Goal: Task Accomplishment & Management: Contribute content

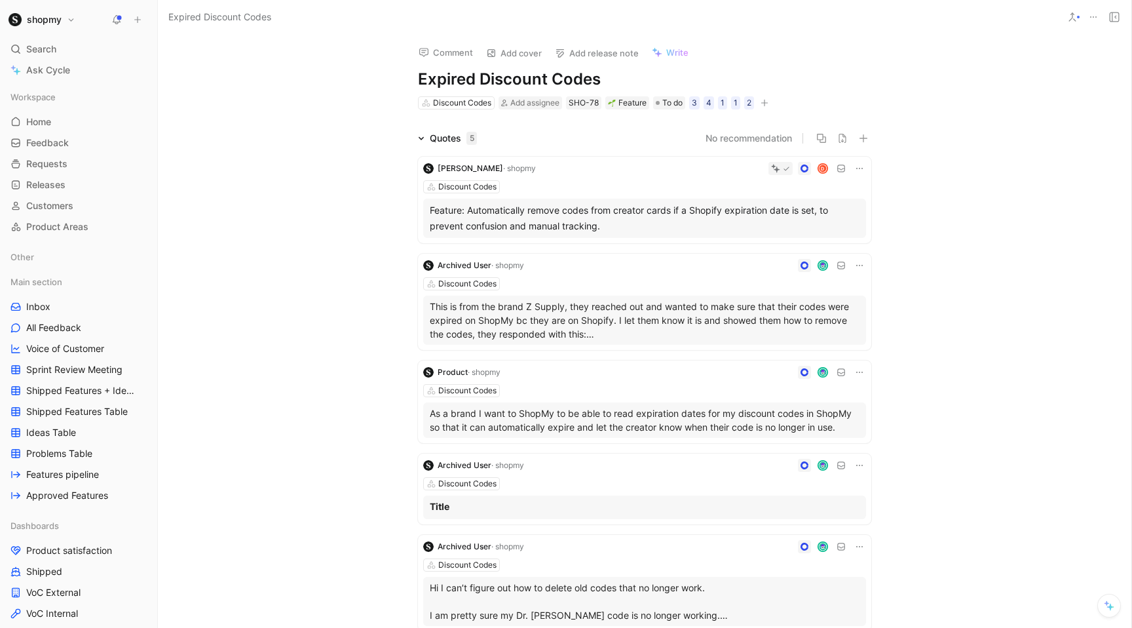
scroll to position [531, 0]
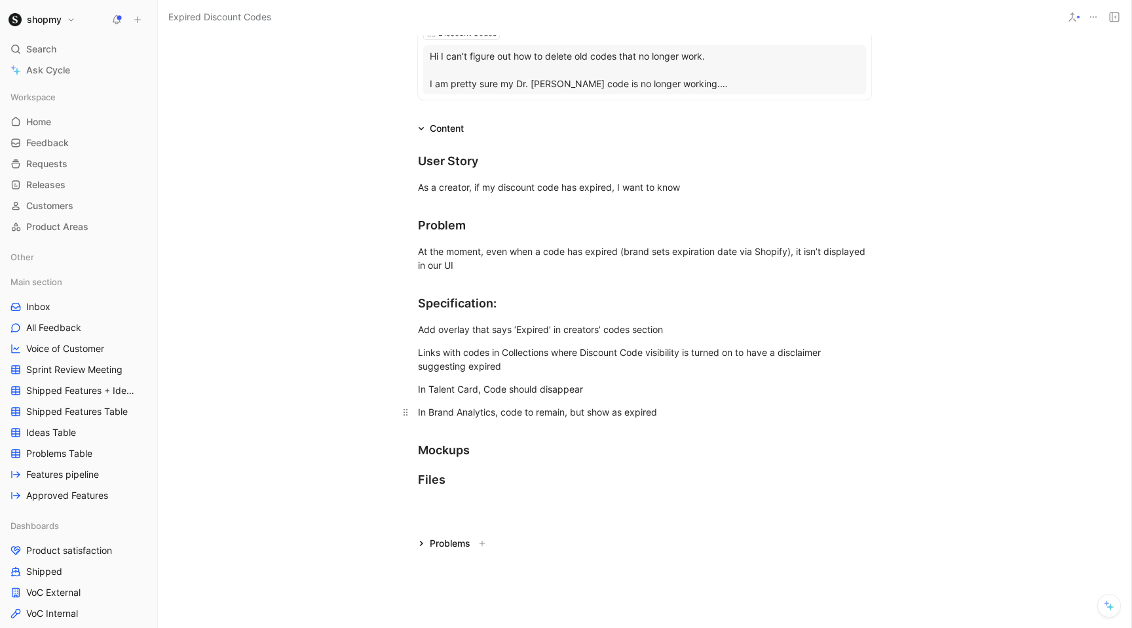
click at [485, 410] on div "In Brand Analytics, code to remain, but show as expired" at bounding box center [644, 412] width 453 height 14
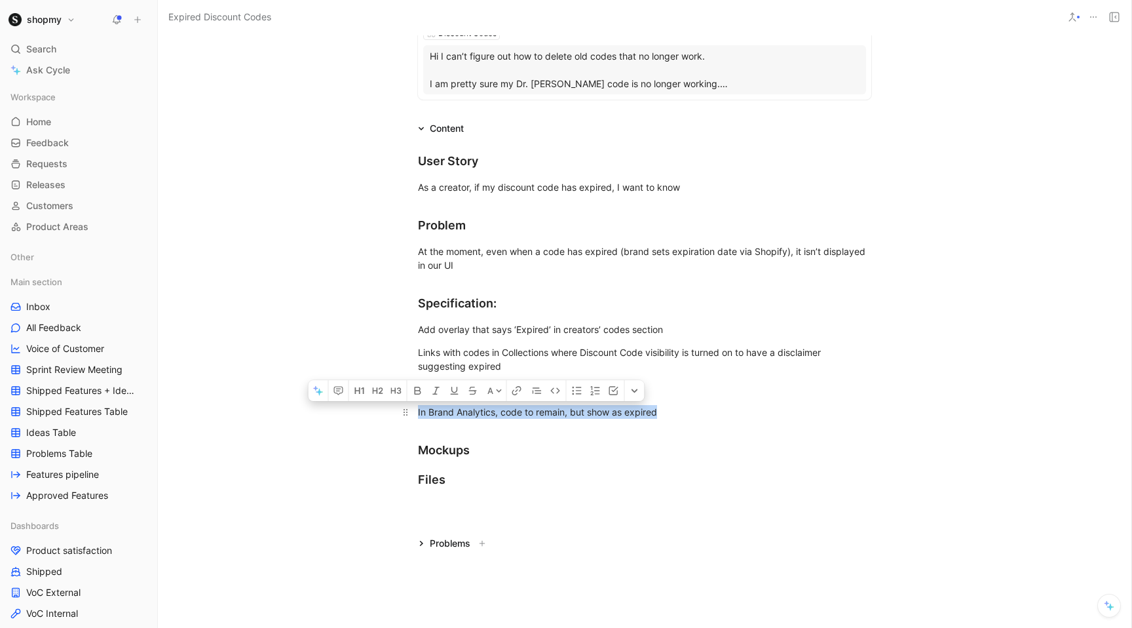
click at [485, 410] on div "In Brand Analytics, code to remain, but show as expired" at bounding box center [644, 412] width 453 height 14
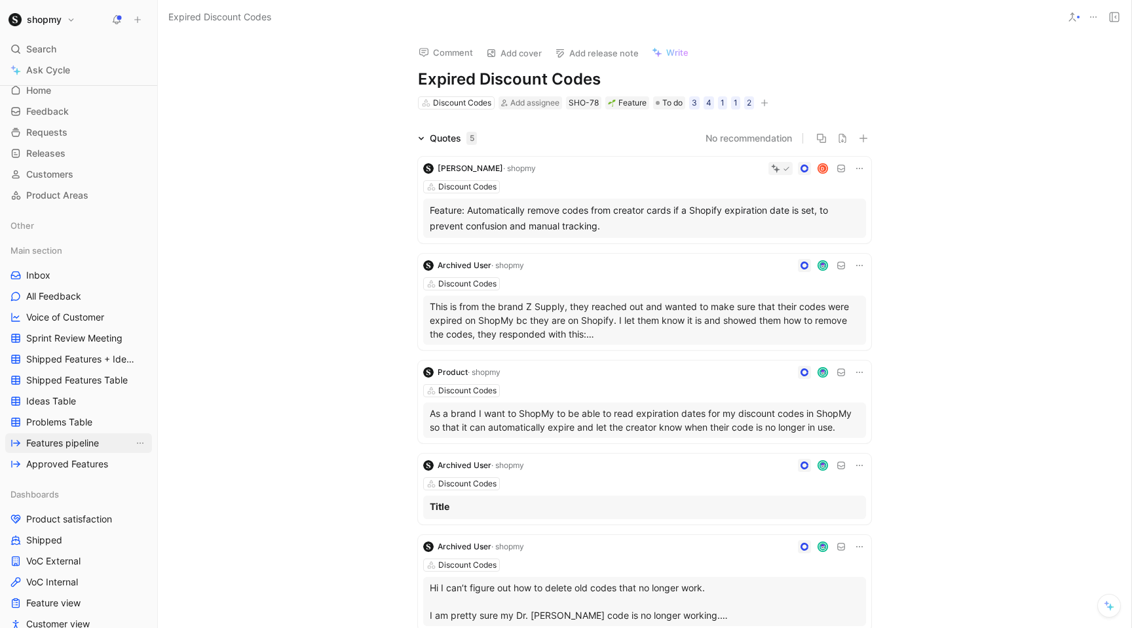
scroll to position [0, 0]
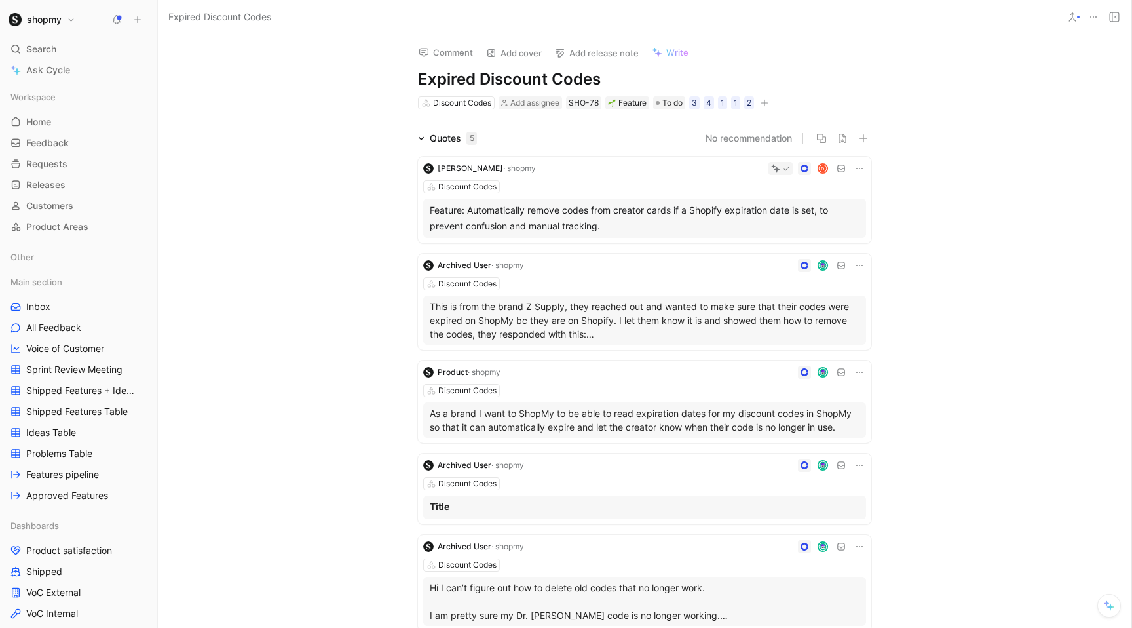
click at [132, 16] on button at bounding box center [137, 19] width 18 height 18
click at [184, 44] on button "New request r" at bounding box center [225, 47] width 140 height 22
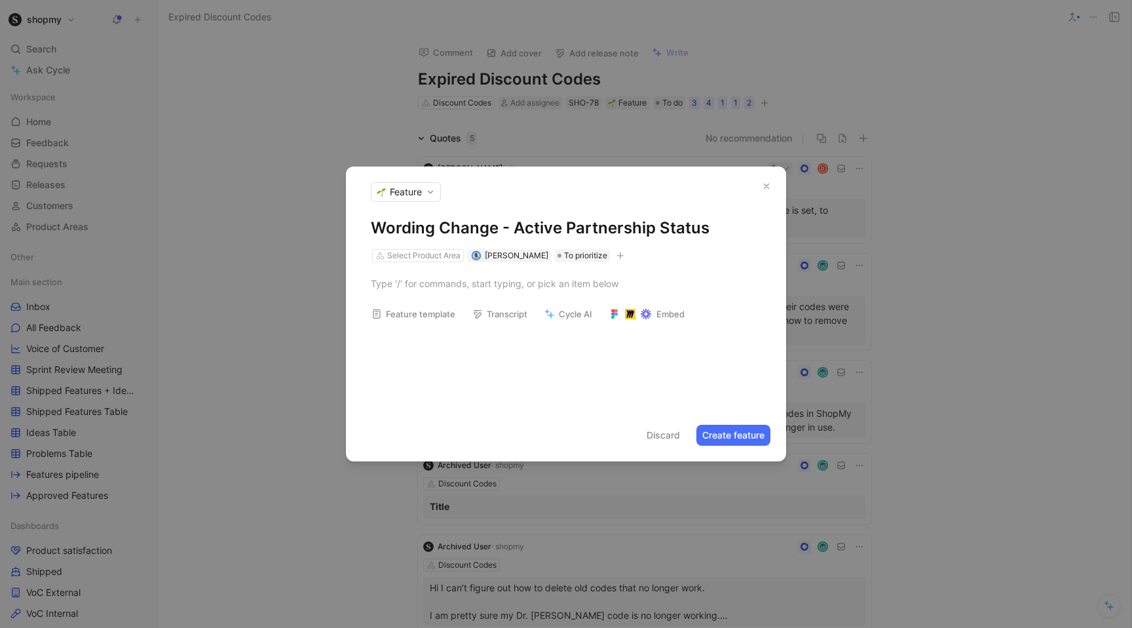
click at [494, 225] on h1 "Wording Change - Active Partnership Status" at bounding box center [566, 228] width 391 height 21
click at [413, 257] on div "Select Product Area" at bounding box center [423, 255] width 73 height 13
type input "anal"
click at [440, 305] on span "[DEMOGRAPHIC_DATA]" at bounding box center [472, 304] width 100 height 11
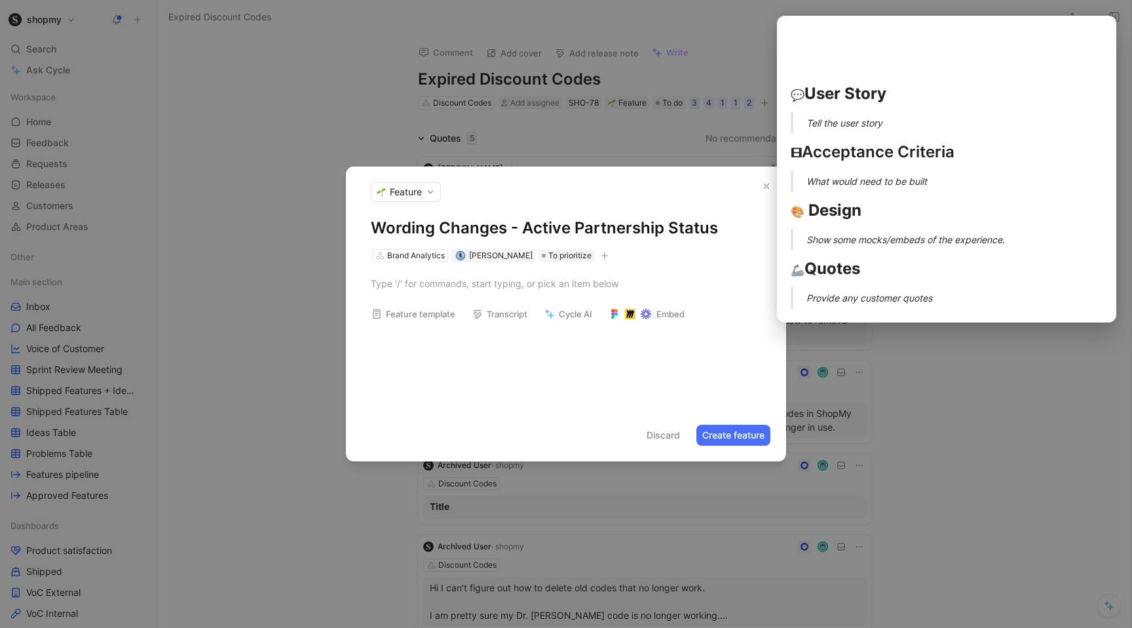
click at [436, 307] on button "Feature template" at bounding box center [414, 314] width 96 height 18
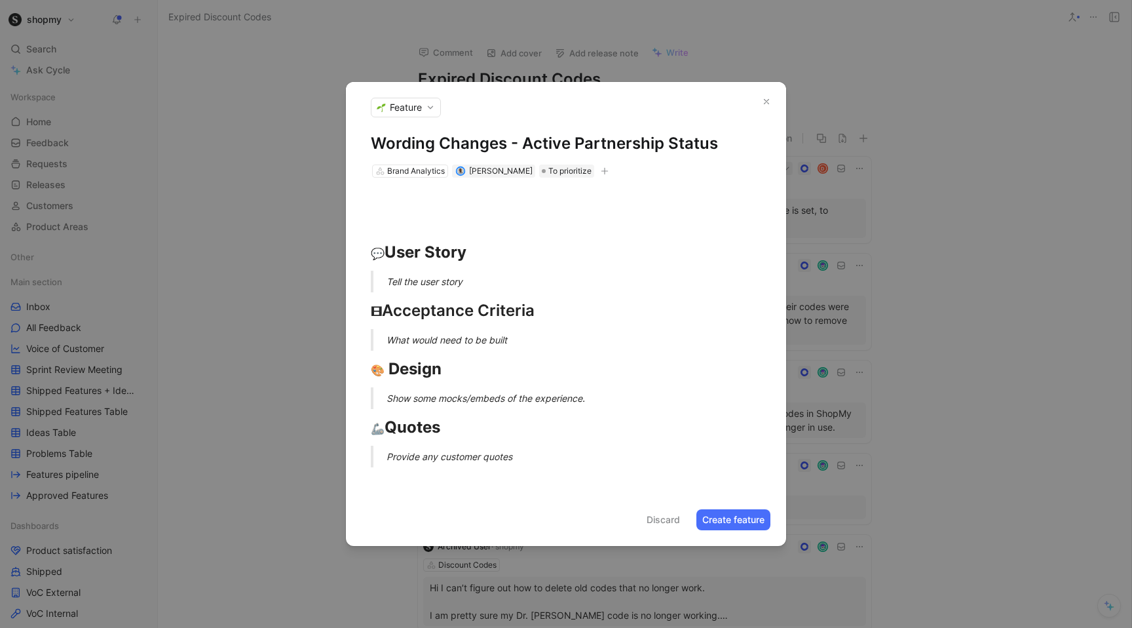
click at [425, 278] on div "Tell the user story" at bounding box center [582, 282] width 391 height 14
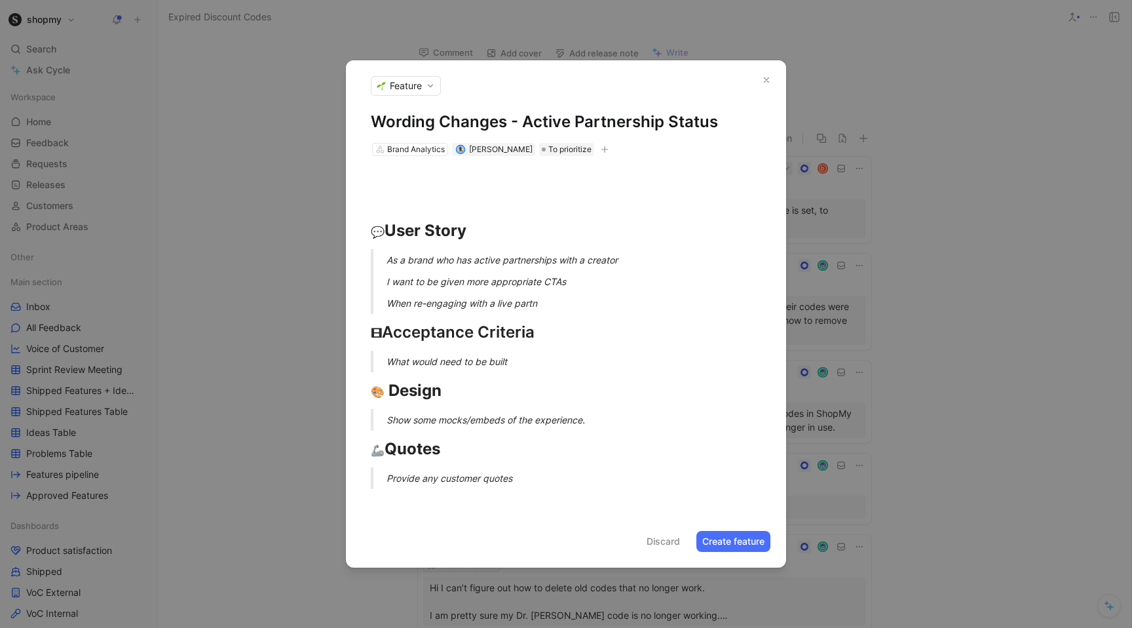
drag, startPoint x: 542, startPoint y: 354, endPoint x: 388, endPoint y: 354, distance: 154.0
click at [388, 354] on p "What would need to be built" at bounding box center [582, 362] width 391 height 22
drag, startPoint x: 388, startPoint y: 353, endPoint x: 541, endPoint y: 355, distance: 152.7
click at [542, 355] on p "What would need to be built" at bounding box center [582, 362] width 391 height 22
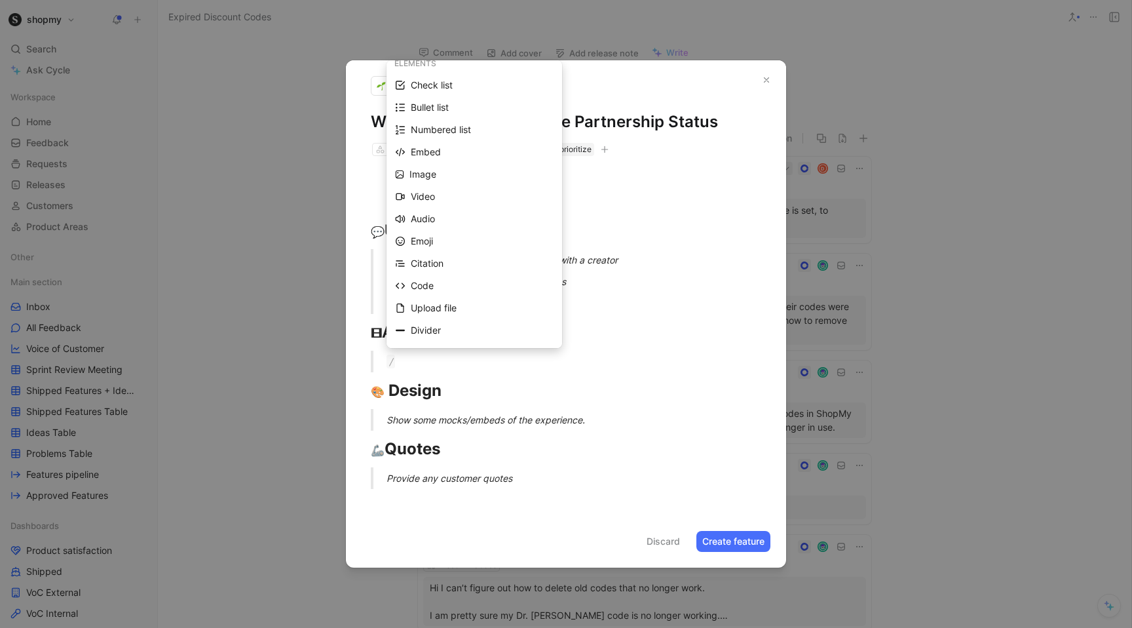
scroll to position [147, 0]
click at [462, 260] on div "Upload file" at bounding box center [482, 264] width 143 height 16
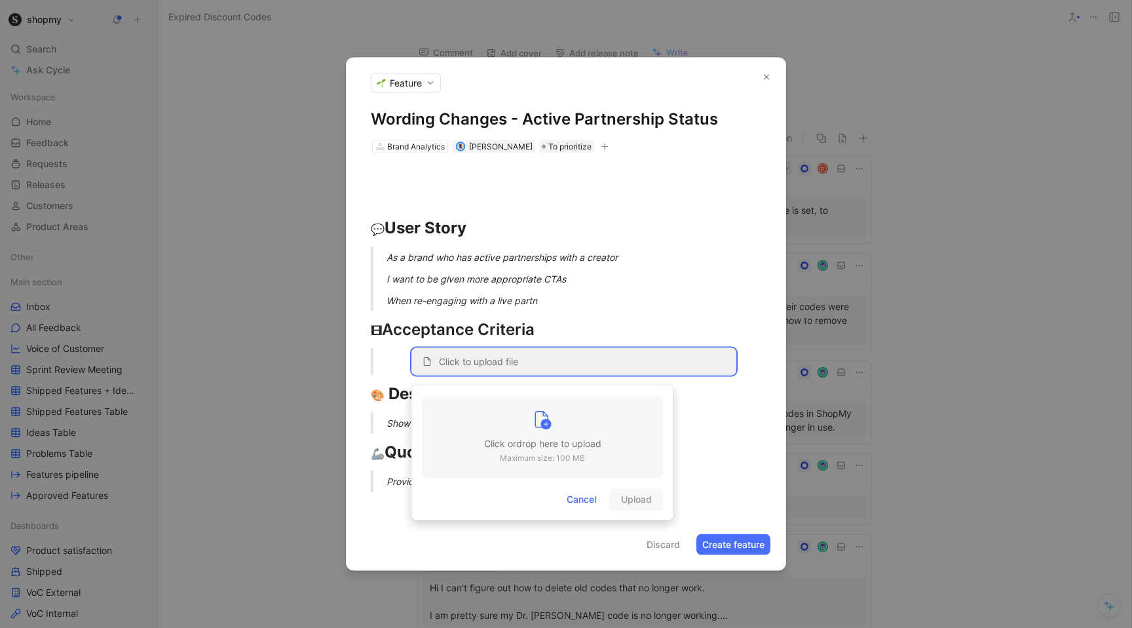
click at [558, 433] on div at bounding box center [542, 423] width 117 height 26
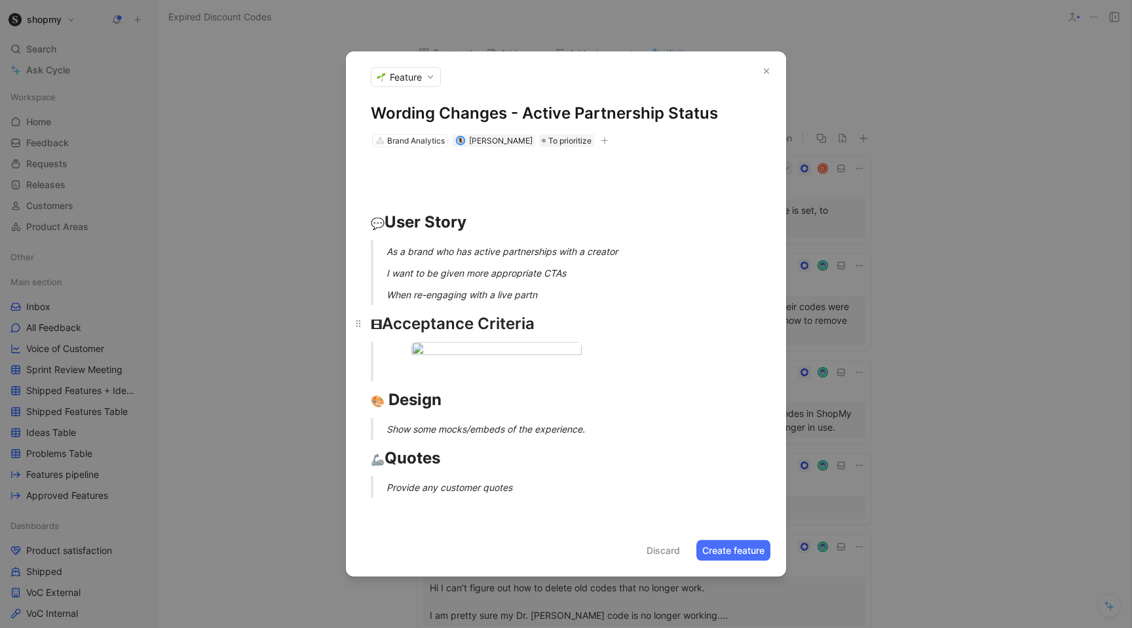
click at [556, 312] on div "🎞 Acceptance Criteria" at bounding box center [566, 324] width 391 height 24
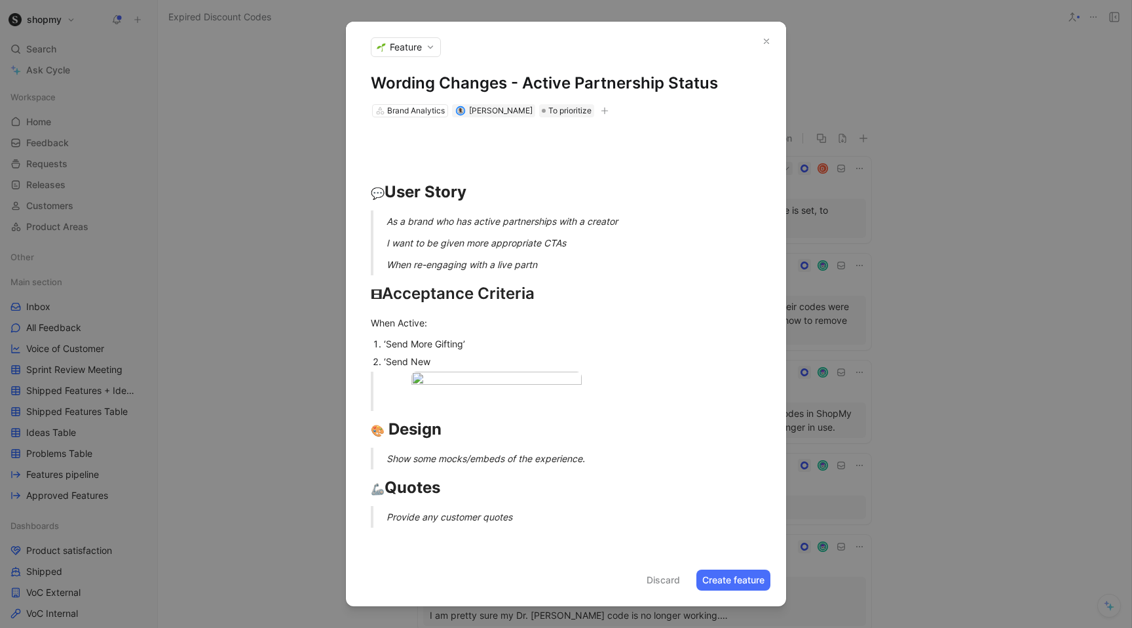
click at [389, 355] on div "‘Send New" at bounding box center [572, 362] width 377 height 14
click at [400, 356] on div "‘Offer New" at bounding box center [572, 362] width 377 height 14
drag, startPoint x: 575, startPoint y: 69, endPoint x: 521, endPoint y: 69, distance: 54.4
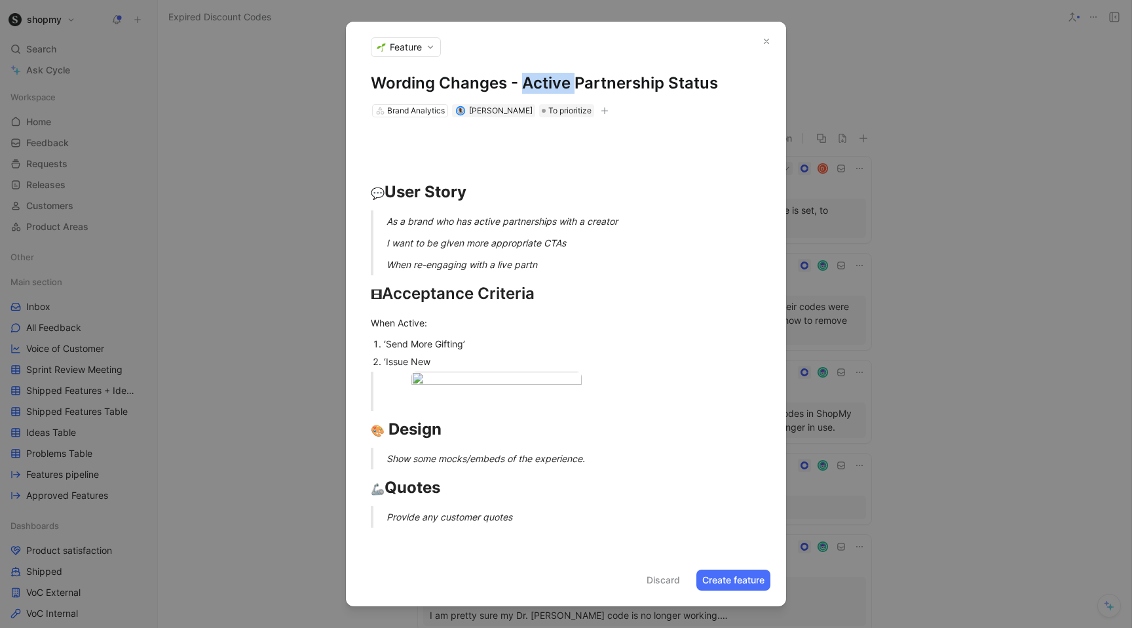
click at [521, 73] on h1 "Wording Changes - Active Partnership Status" at bounding box center [566, 83] width 391 height 21
click at [444, 355] on div "‘Issue New" at bounding box center [572, 362] width 377 height 14
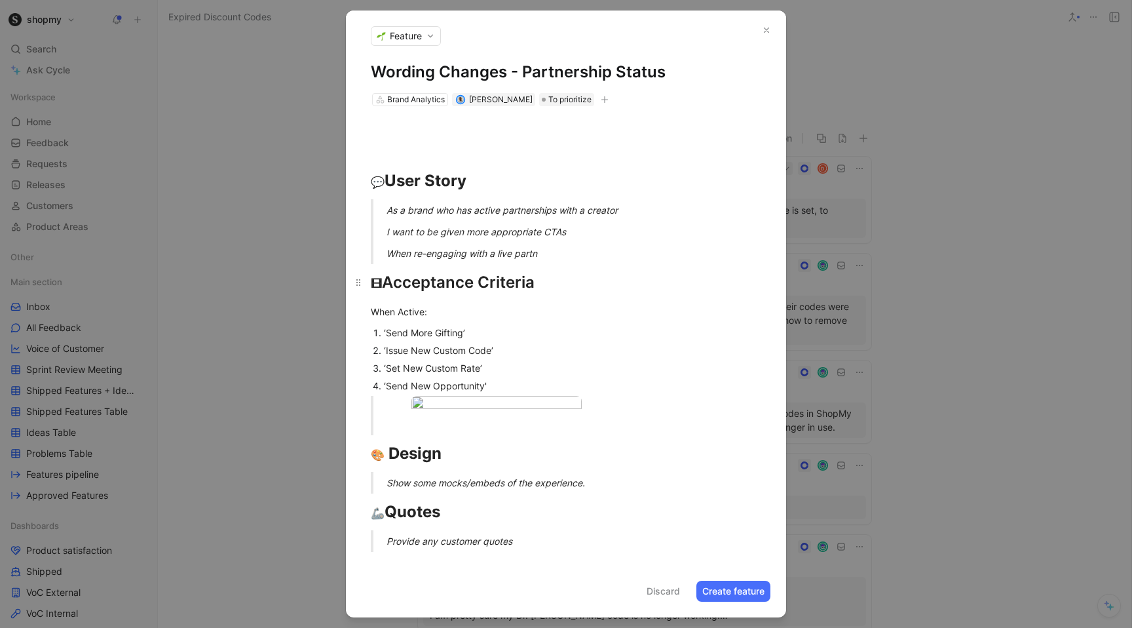
click at [544, 285] on div "🎞 Acceptance Criteria" at bounding box center [566, 283] width 391 height 24
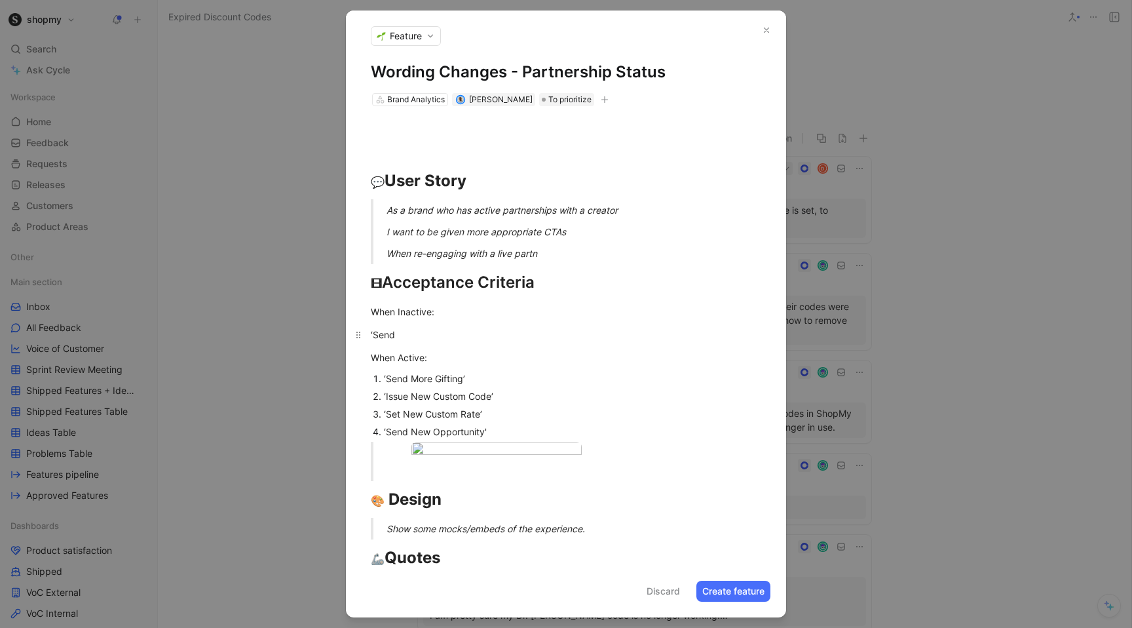
click at [370, 336] on p "‘Send" at bounding box center [566, 335] width 440 height 22
click at [425, 330] on div "‘Send" at bounding box center [572, 333] width 377 height 14
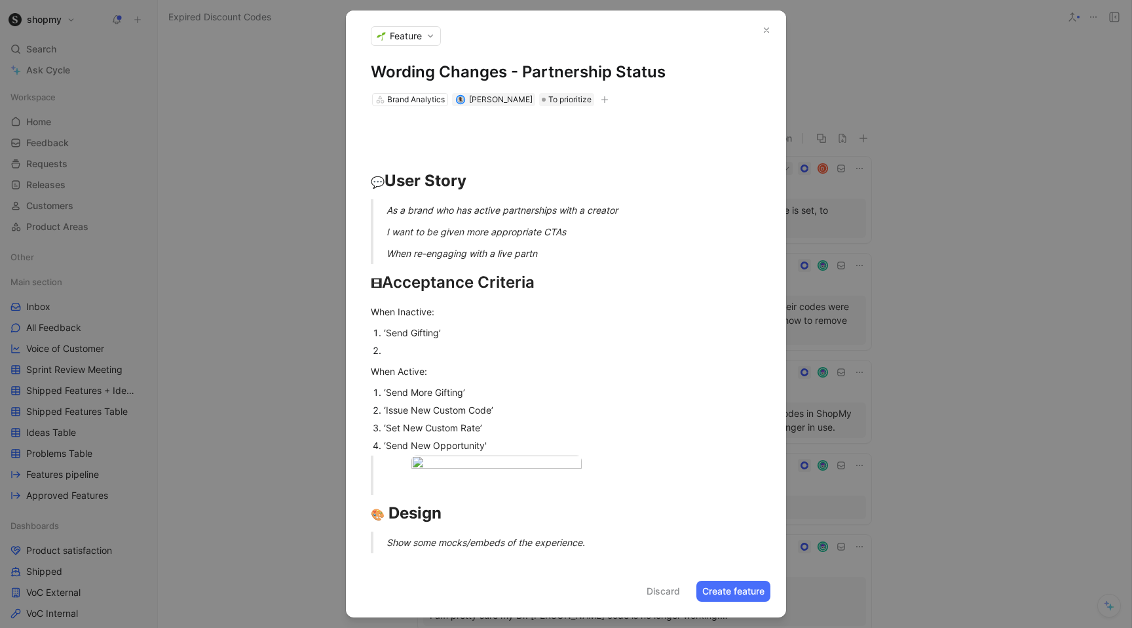
click at [511, 407] on div "‘Issue New Custom Code’" at bounding box center [572, 410] width 377 height 14
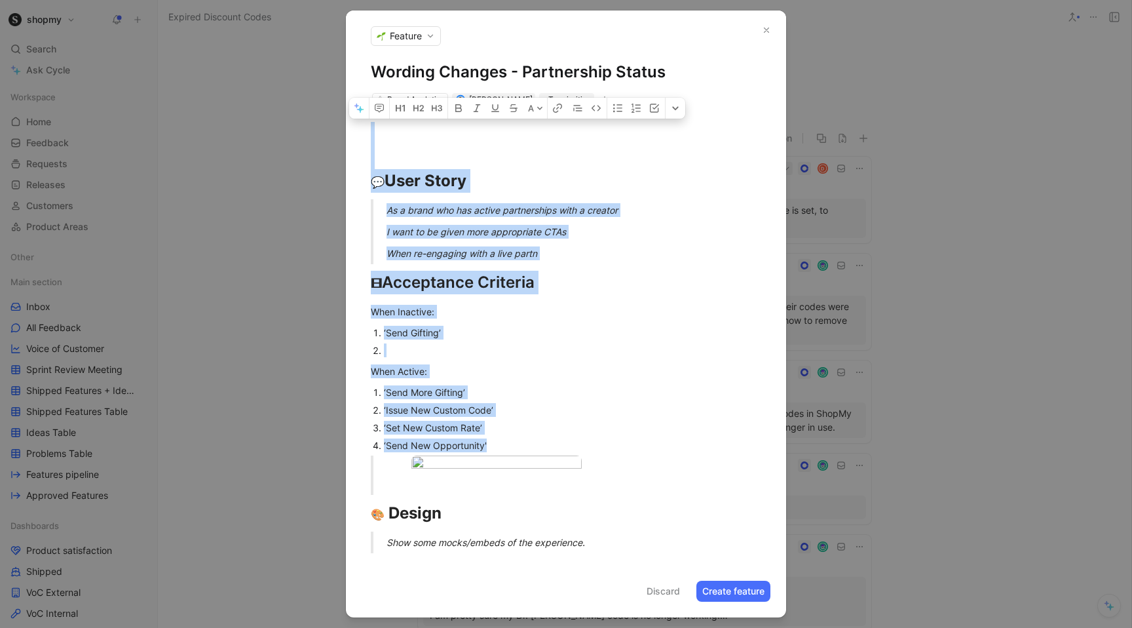
drag, startPoint x: 507, startPoint y: 442, endPoint x: 340, endPoint y: 412, distance: 169.1
click at [503, 446] on div "‘Send New Opportunity'" at bounding box center [572, 445] width 377 height 14
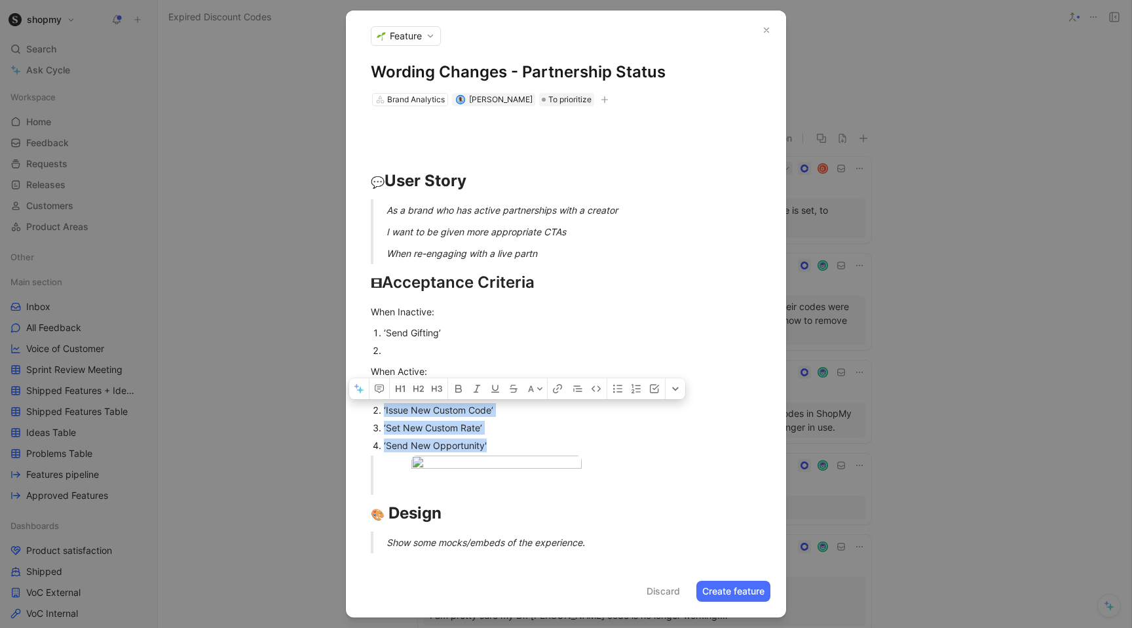
drag, startPoint x: 503, startPoint y: 448, endPoint x: 373, endPoint y: 417, distance: 133.3
click at [373, 417] on ol "‘Send More Gifting’ ‘Issue New Custom Code’ ‘Set New Custom Rate’ ‘Send New Opp…" at bounding box center [566, 418] width 440 height 71
copy ol "‘Issue New Custom Code’ ‘Set New Custom Rate’ ‘Send New Opportunity'"
click at [497, 432] on div "‘Set New Custom Rate’" at bounding box center [572, 428] width 377 height 14
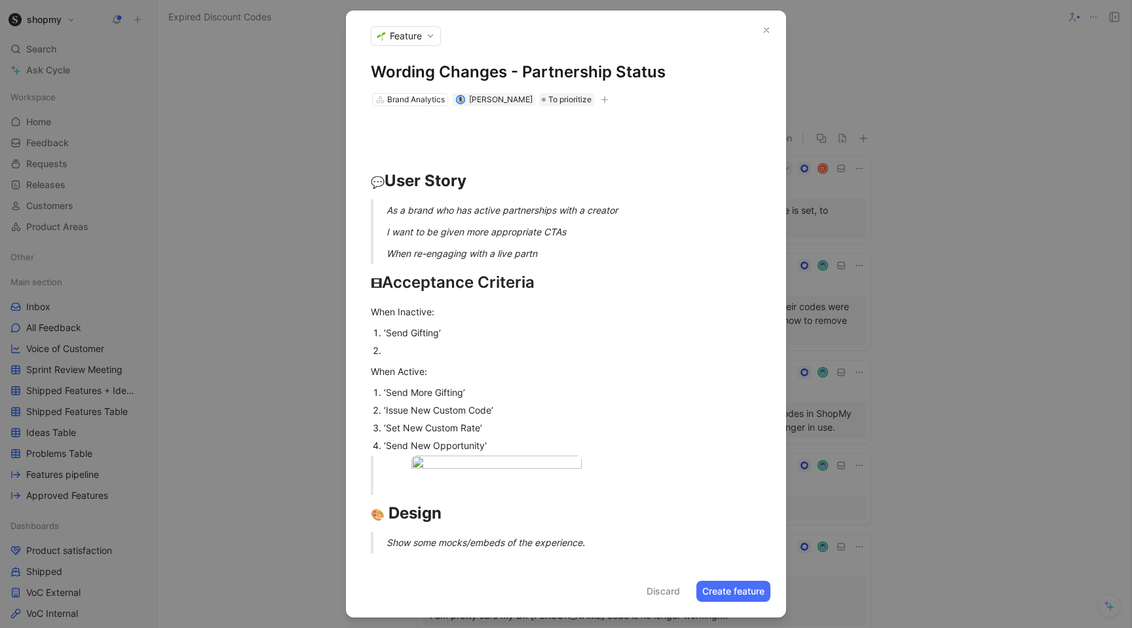
click at [425, 349] on div at bounding box center [572, 350] width 377 height 14
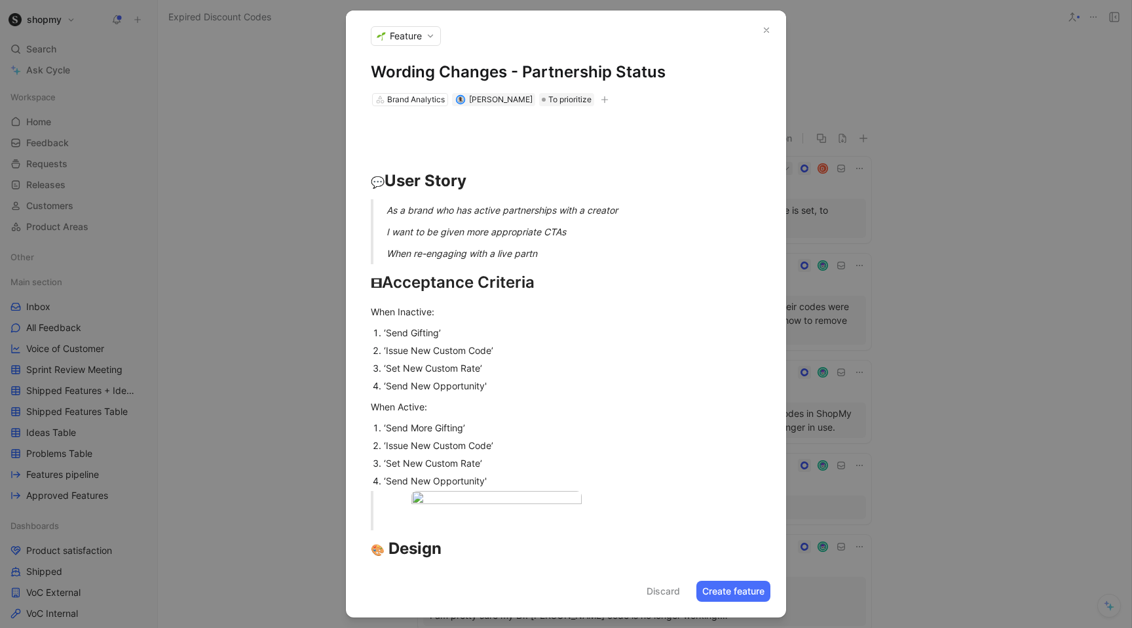
click at [427, 353] on div "‘Issue New Custom Code’" at bounding box center [572, 350] width 377 height 14
click at [409, 368] on div "‘Set New Custom Rate’" at bounding box center [572, 368] width 377 height 14
click at [417, 387] on div "‘Send New Opportunity'" at bounding box center [572, 386] width 377 height 14
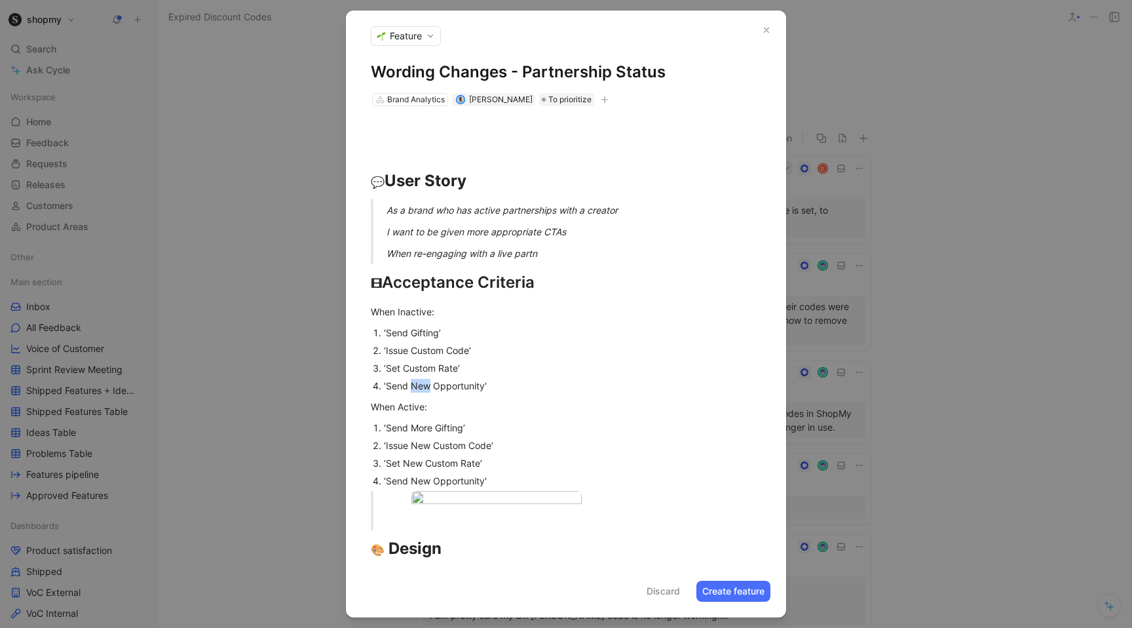
click at [417, 387] on div "‘Send New Opportunity'" at bounding box center [572, 386] width 377 height 14
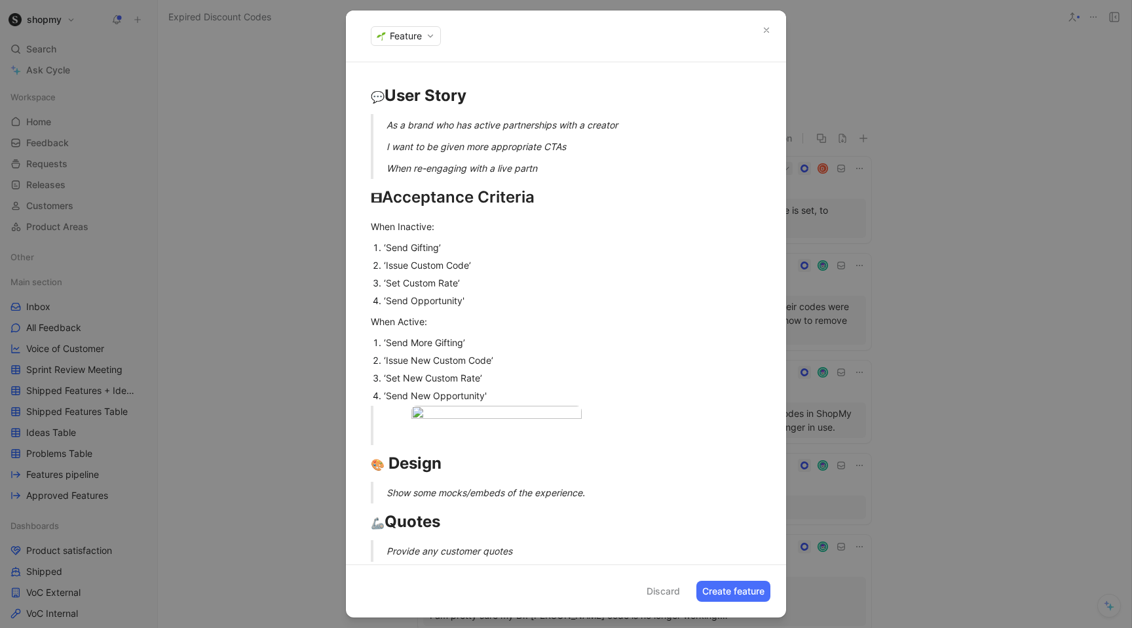
scroll to position [0, 0]
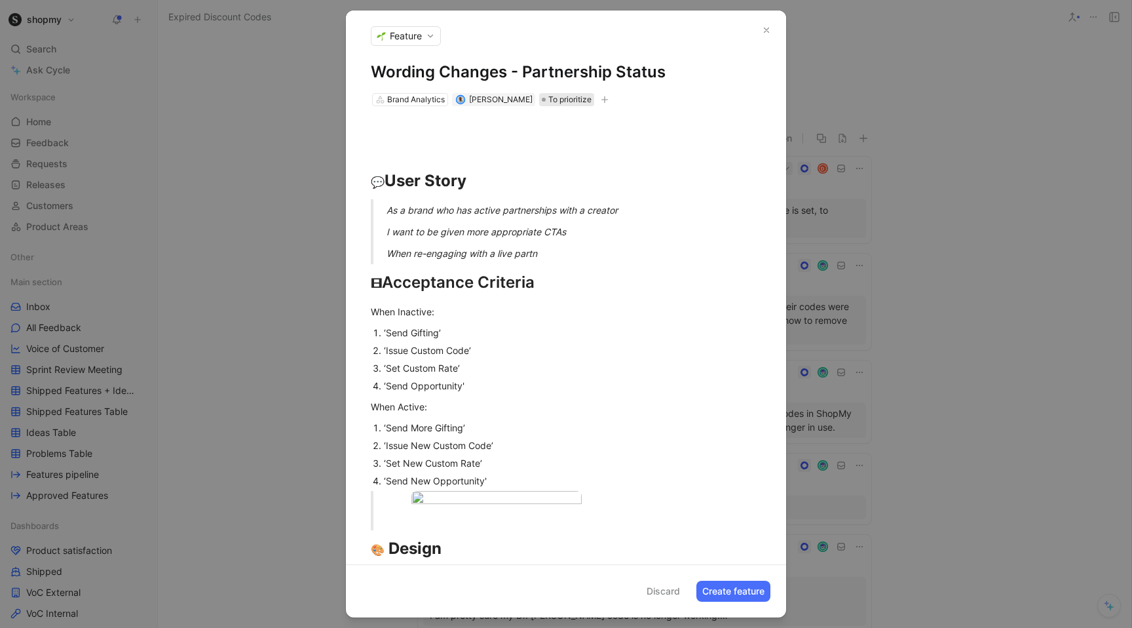
click at [549, 98] on span "To prioritize" at bounding box center [569, 99] width 43 height 13
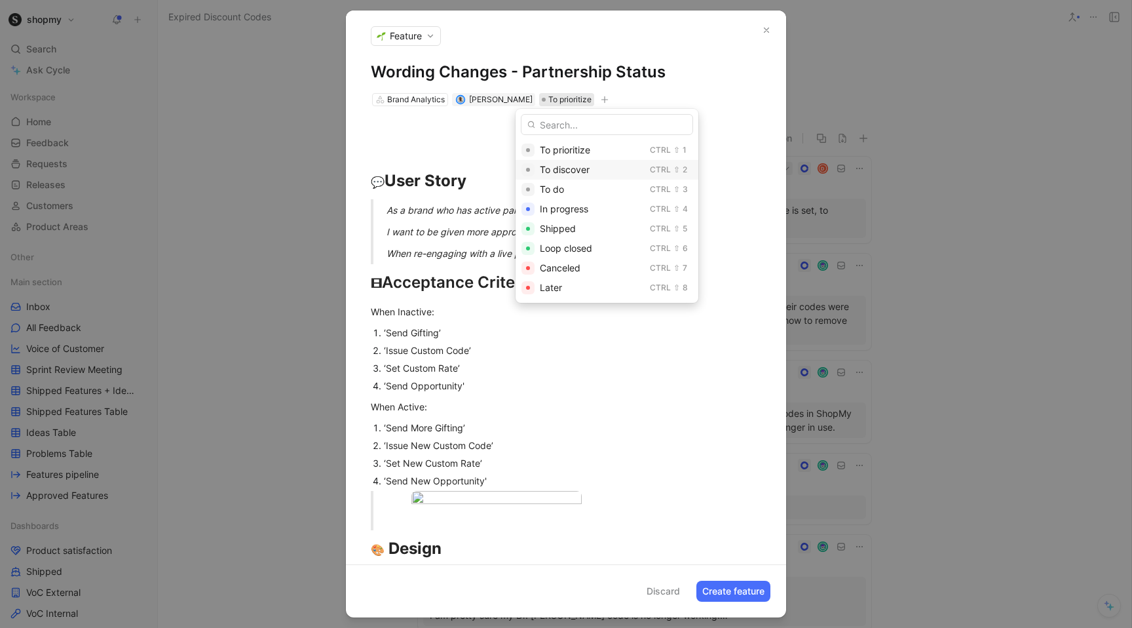
click at [569, 166] on span "To discover" at bounding box center [565, 169] width 50 height 11
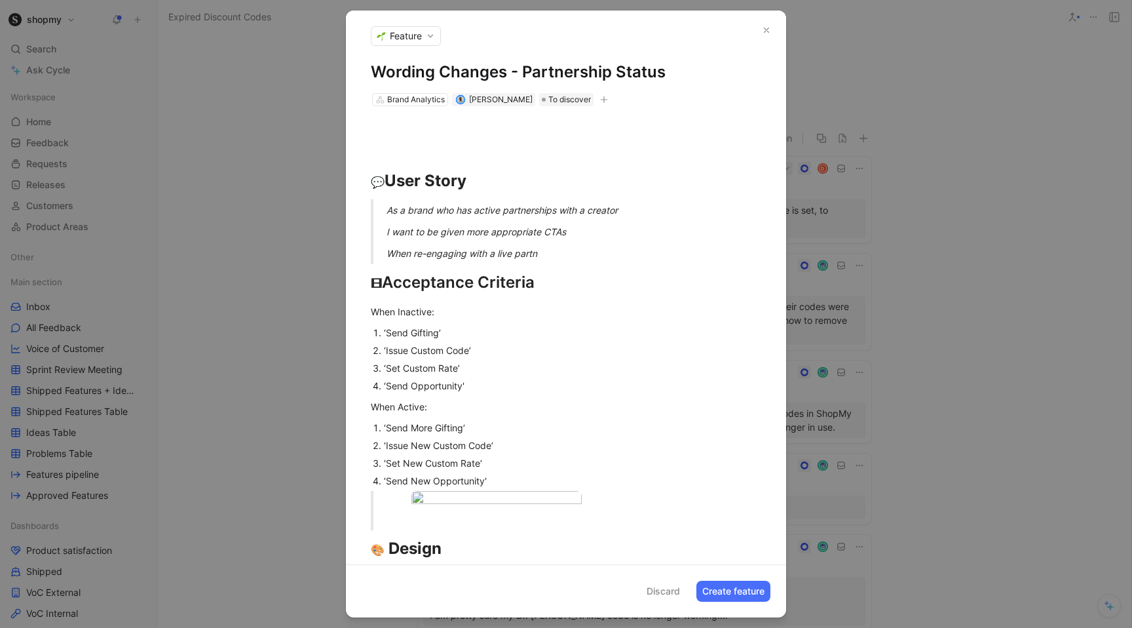
scroll to position [163, 0]
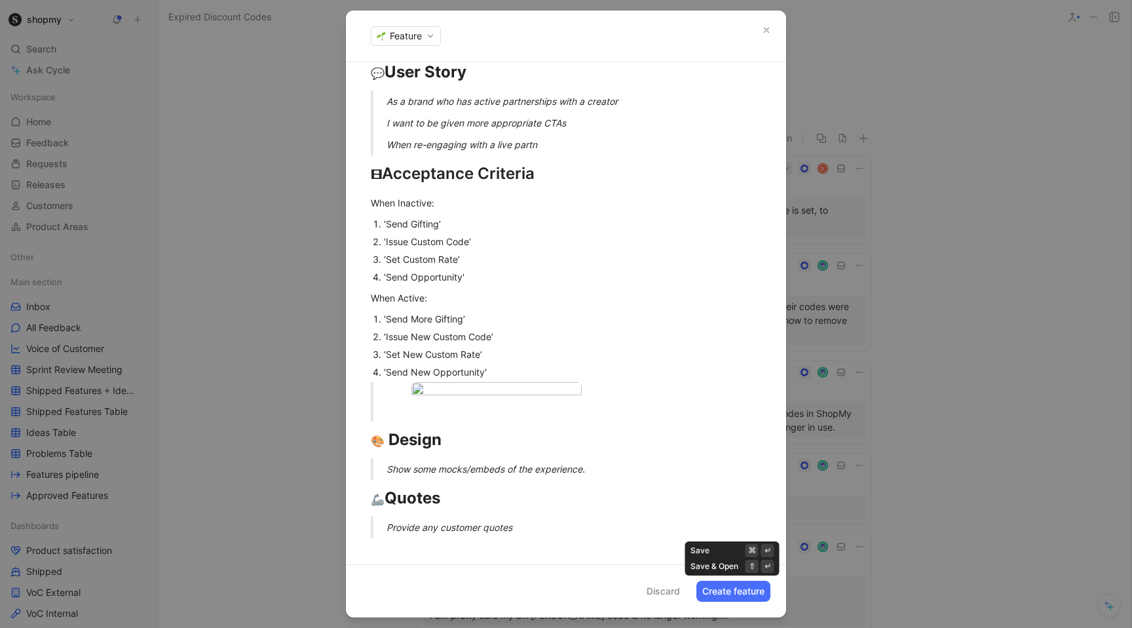
click at [716, 590] on button "Create feature" at bounding box center [734, 591] width 74 height 21
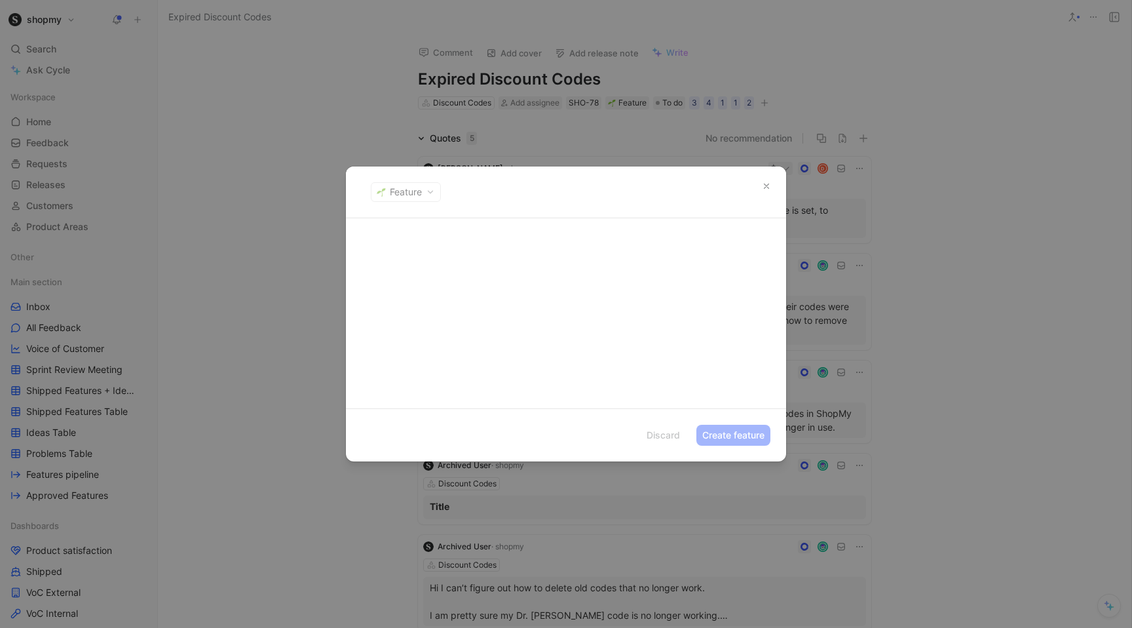
scroll to position [0, 0]
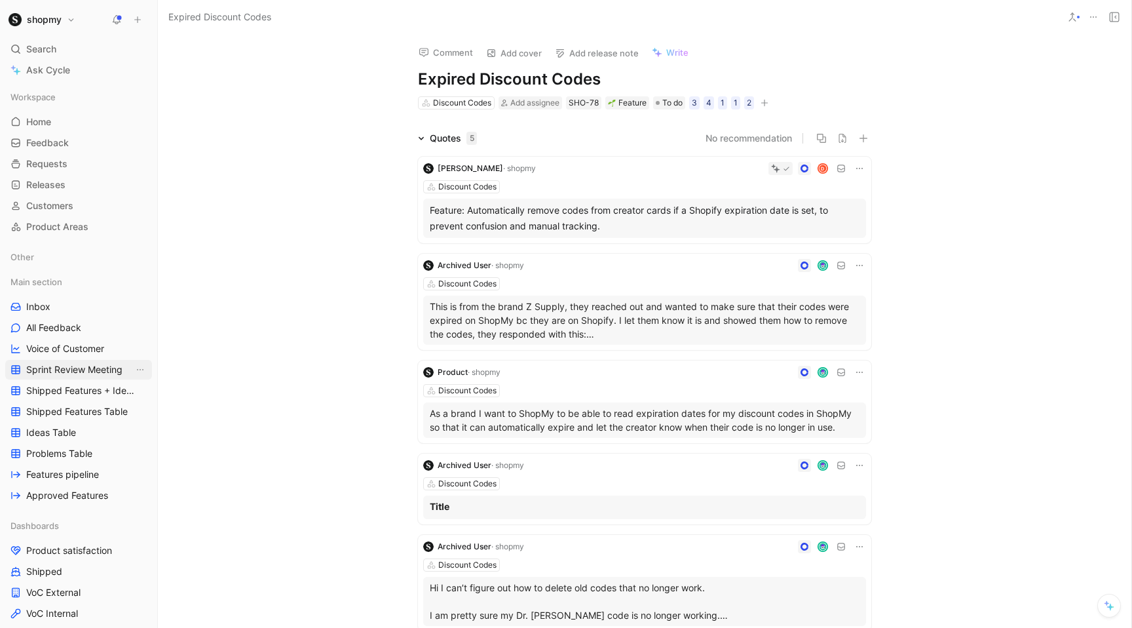
click at [68, 370] on span "Sprint Review Meeting" at bounding box center [74, 369] width 96 height 13
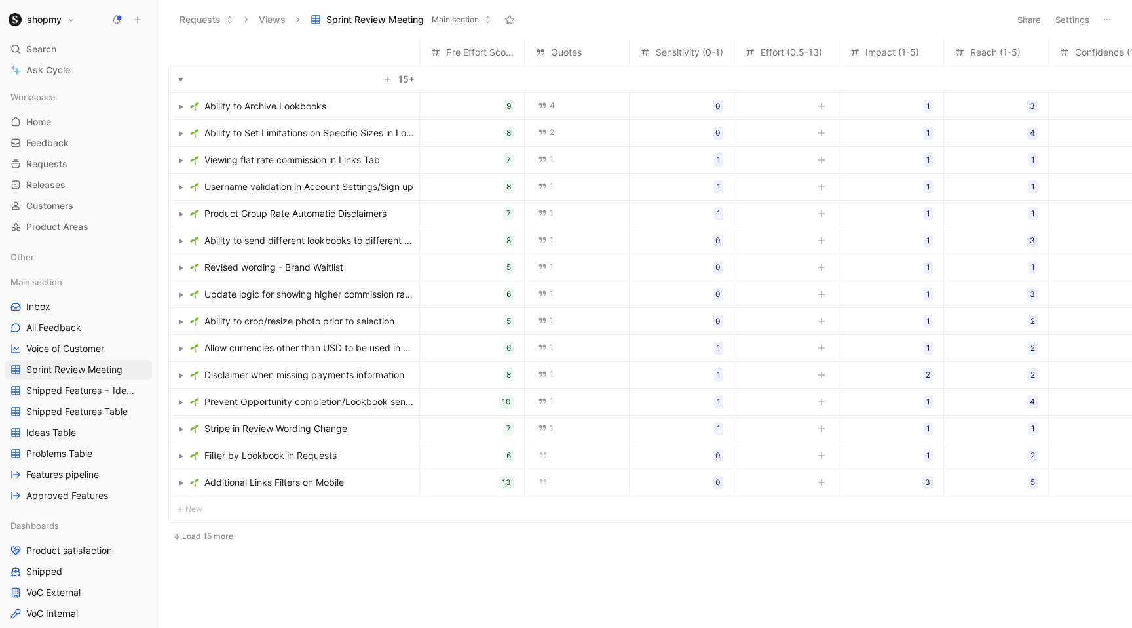
click at [210, 542] on button "Load 15 more" at bounding box center [202, 536] width 69 height 16
click at [210, 541] on button "Load 15 more" at bounding box center [207, 536] width 79 height 16
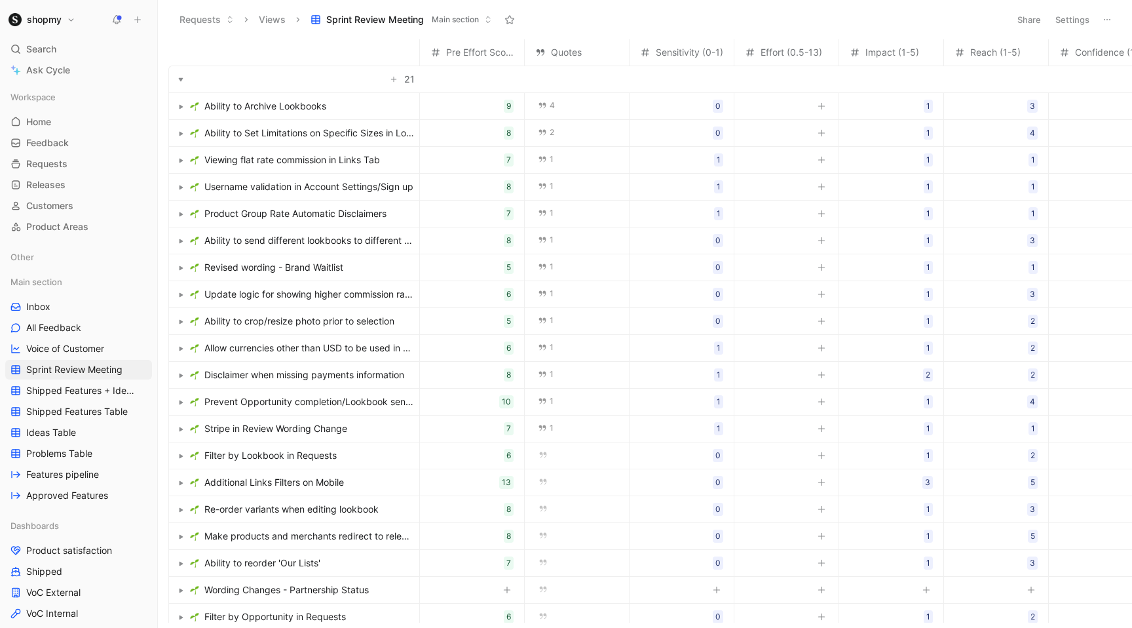
scroll to position [72, 0]
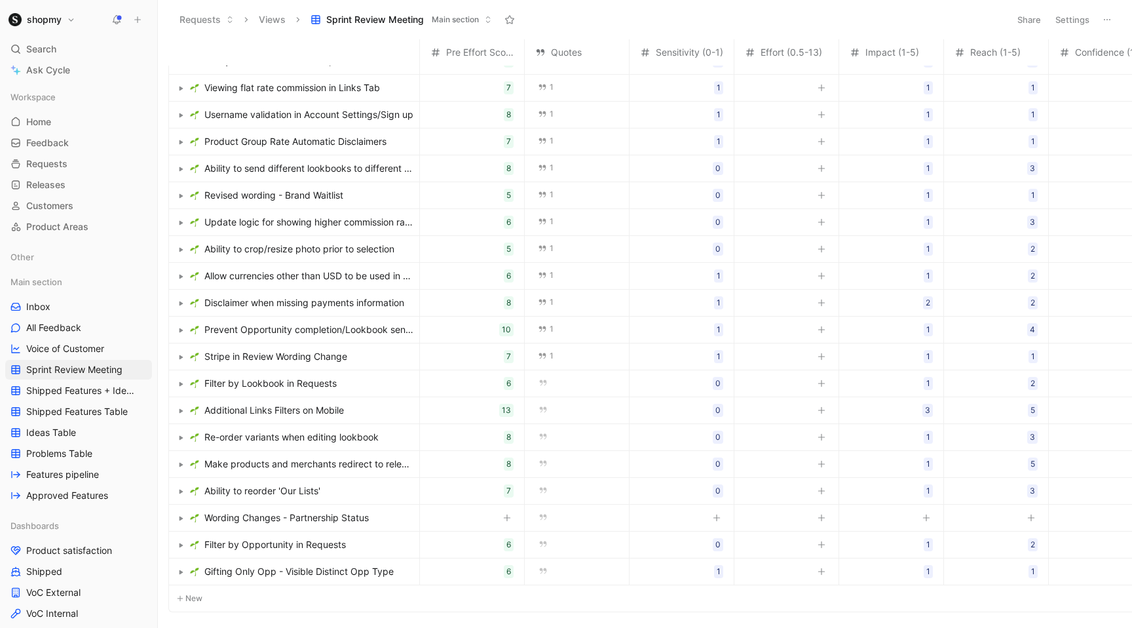
click at [242, 514] on span "Wording Changes - Partnership Status" at bounding box center [286, 518] width 164 height 16
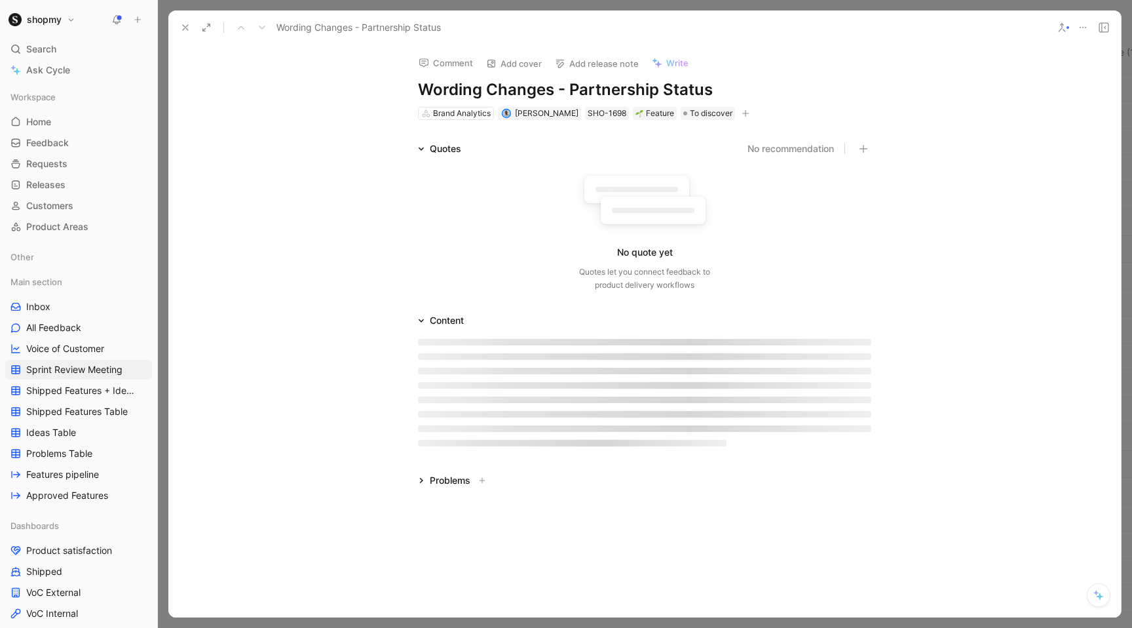
click at [426, 90] on h1 "Wording Changes - Partnership Status" at bounding box center [644, 89] width 453 height 21
click at [421, 86] on h1 "Wording Changes - Partnership Status" at bounding box center [644, 89] width 453 height 21
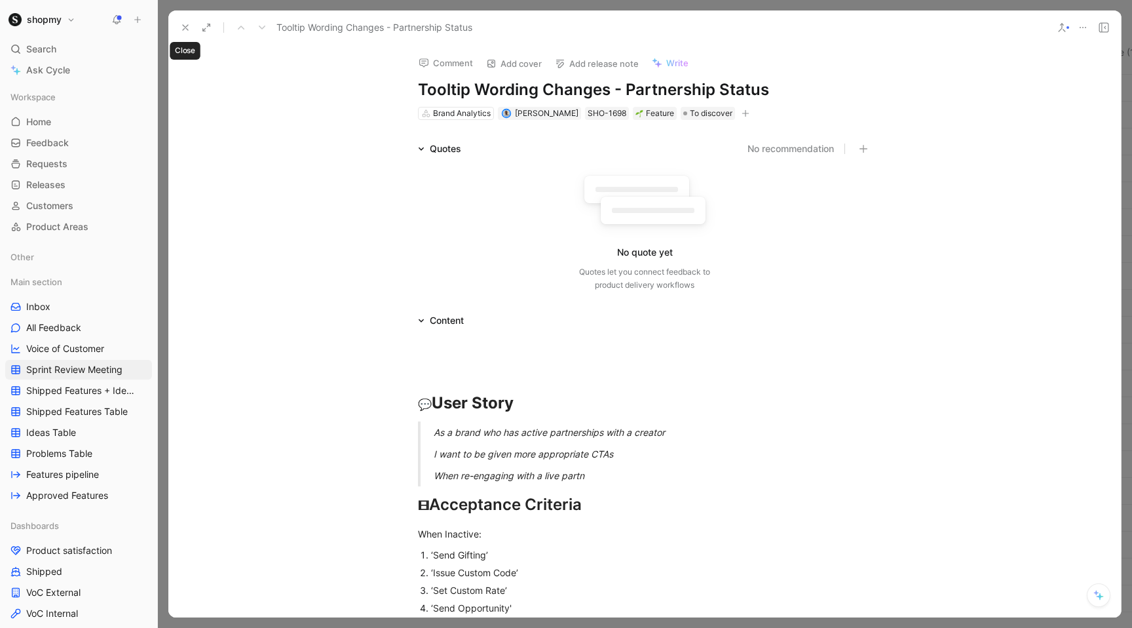
click at [185, 27] on use at bounding box center [185, 27] width 5 height 5
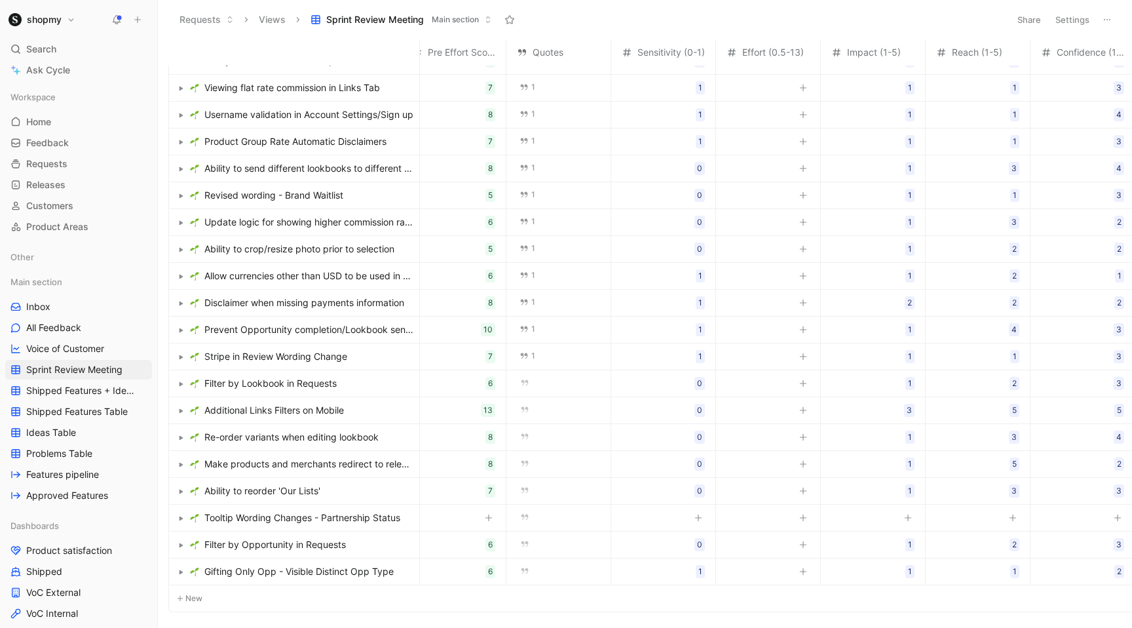
scroll to position [72, 22]
click at [691, 514] on icon "button" at bounding box center [695, 518] width 8 height 8
type input "0"
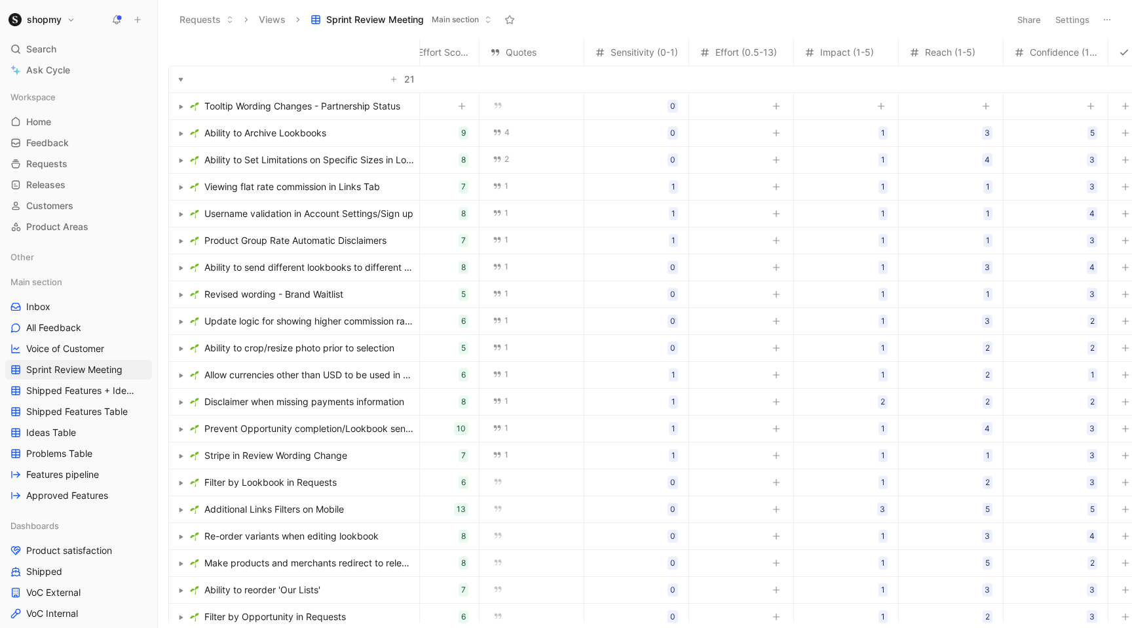
scroll to position [0, 68]
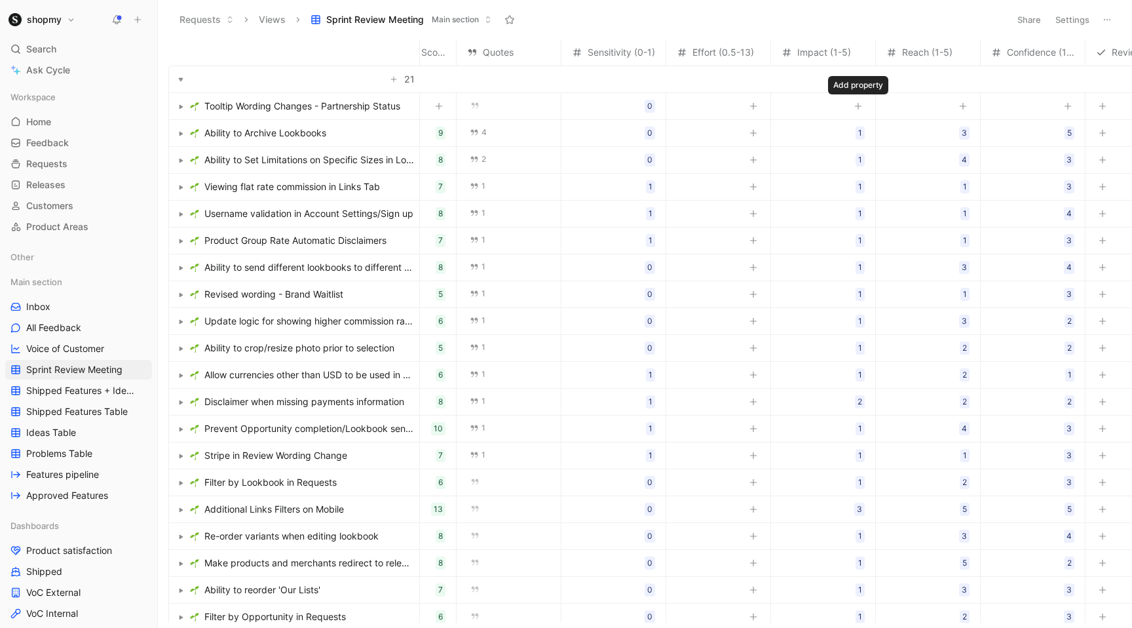
click at [856, 104] on icon "button" at bounding box center [858, 106] width 8 height 8
type input "1"
click at [961, 104] on icon "button" at bounding box center [963, 106] width 8 height 8
type input "5"
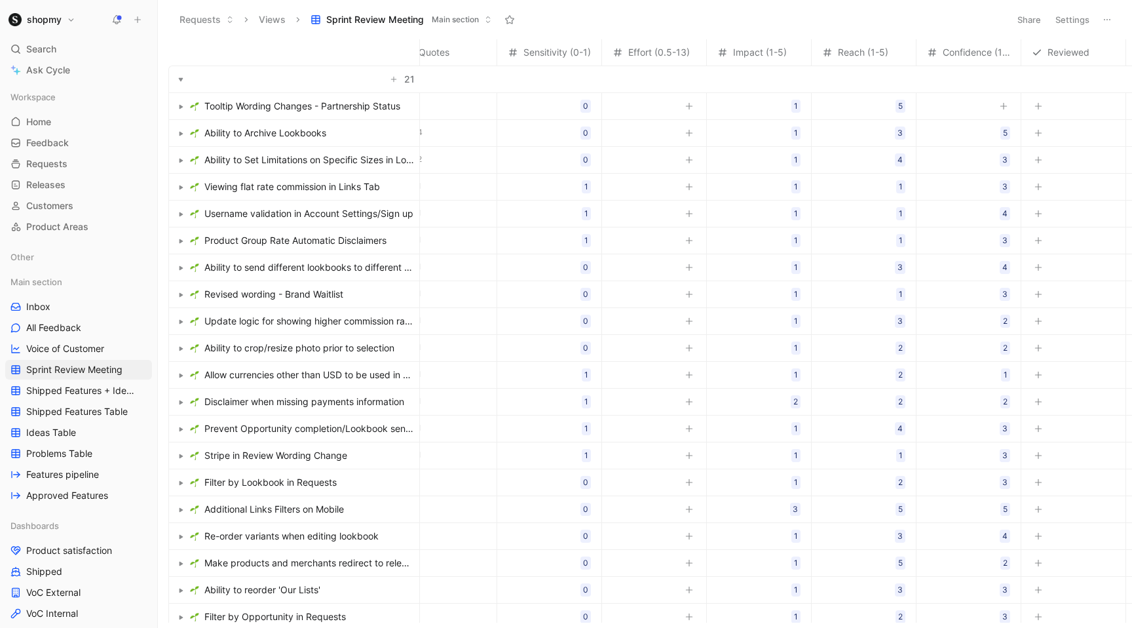
scroll to position [0, 153]
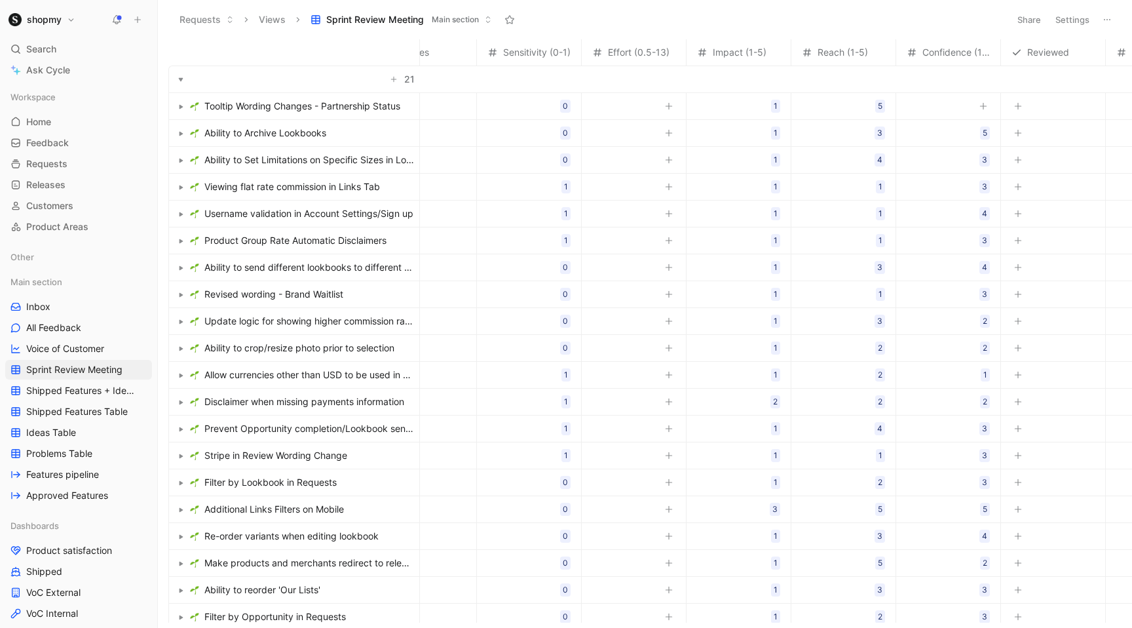
click at [980, 109] on icon "button" at bounding box center [984, 106] width 8 height 8
type input "3"
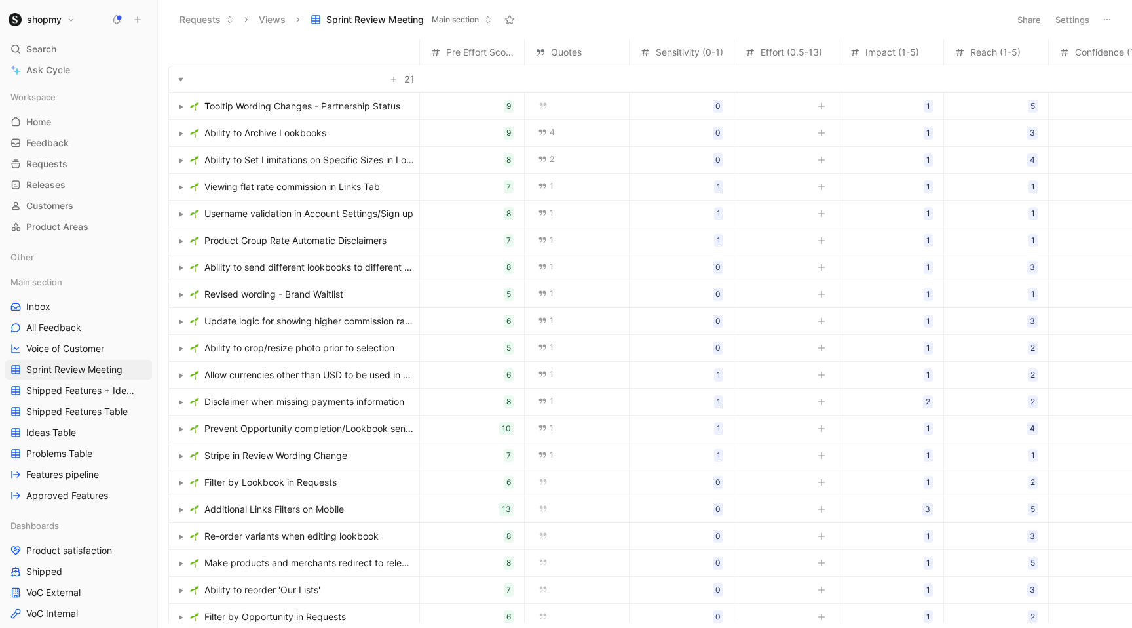
click at [345, 427] on span "Prevent Opportunity completion/Lookbook sending marking chat as read" at bounding box center [309, 429] width 210 height 16
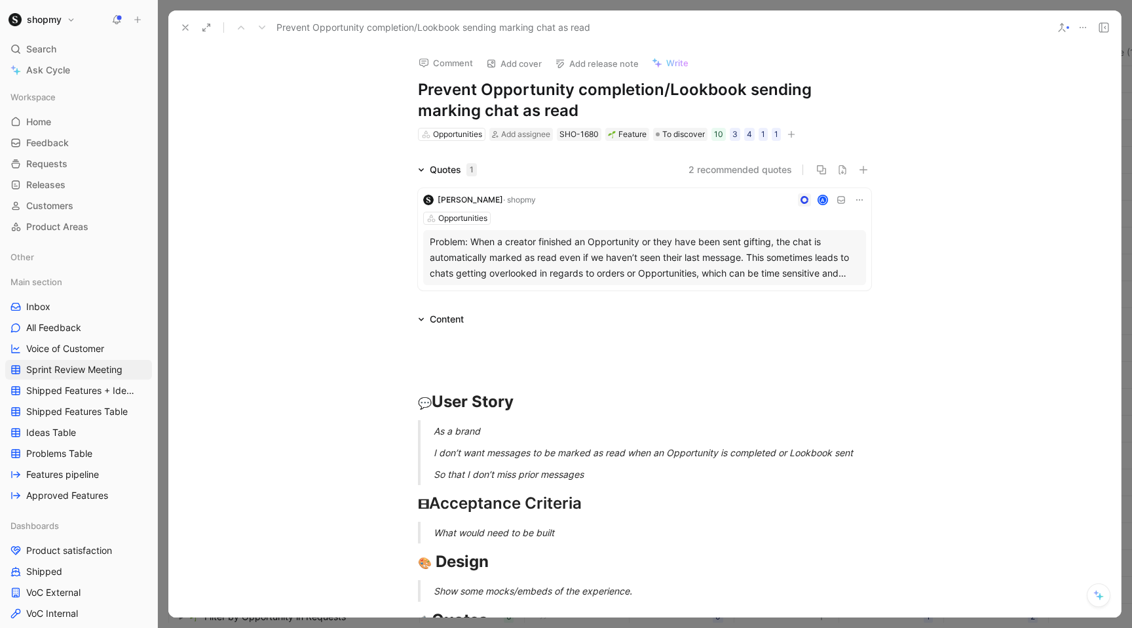
click at [189, 29] on icon at bounding box center [185, 27] width 10 height 10
